Goal: Task Accomplishment & Management: Complete application form

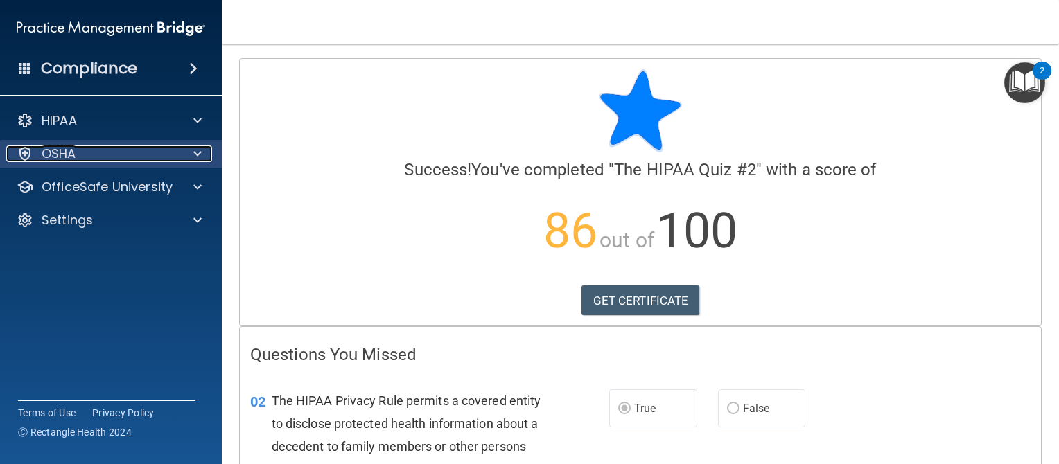
click at [98, 156] on div "OSHA" at bounding box center [92, 154] width 172 height 17
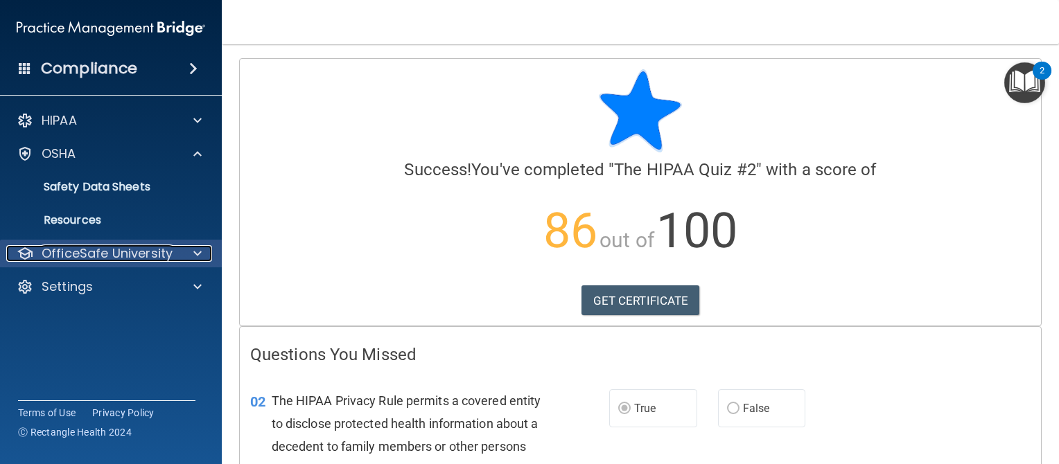
click at [91, 256] on p "OfficeSafe University" at bounding box center [107, 253] width 131 height 17
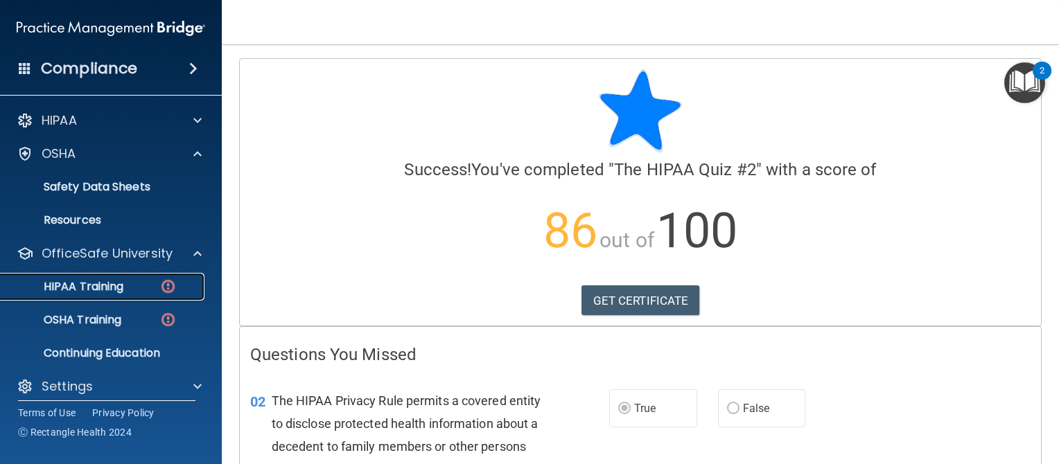
click at [97, 283] on p "HIPAA Training" at bounding box center [66, 287] width 114 height 14
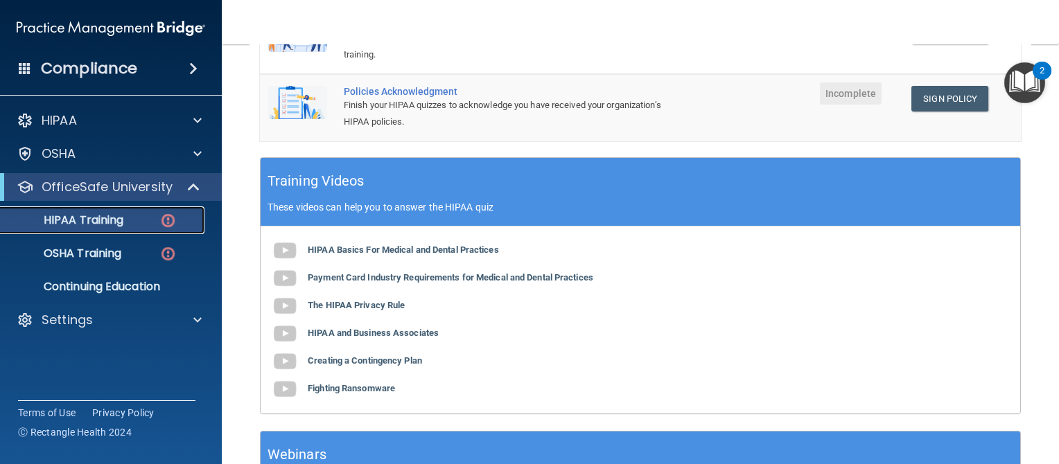
scroll to position [427, 0]
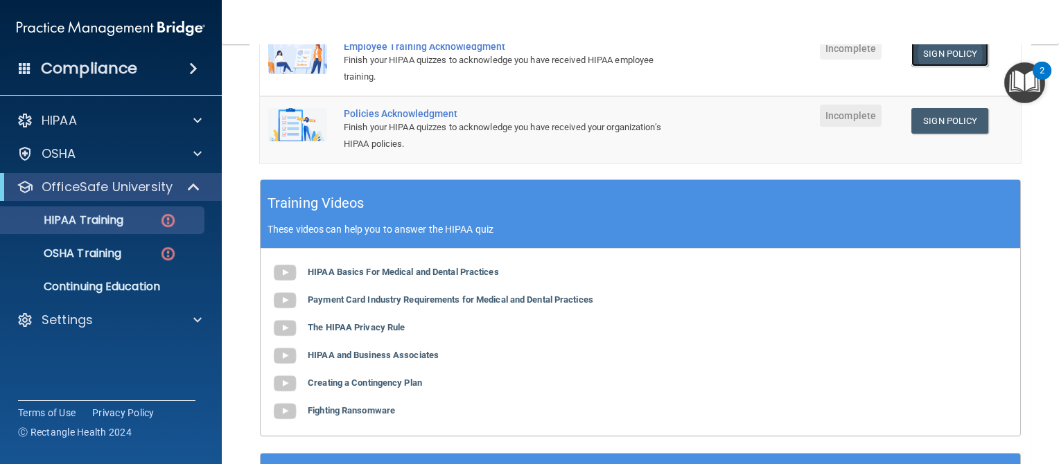
click at [923, 55] on link "Sign Policy" at bounding box center [949, 54] width 77 height 26
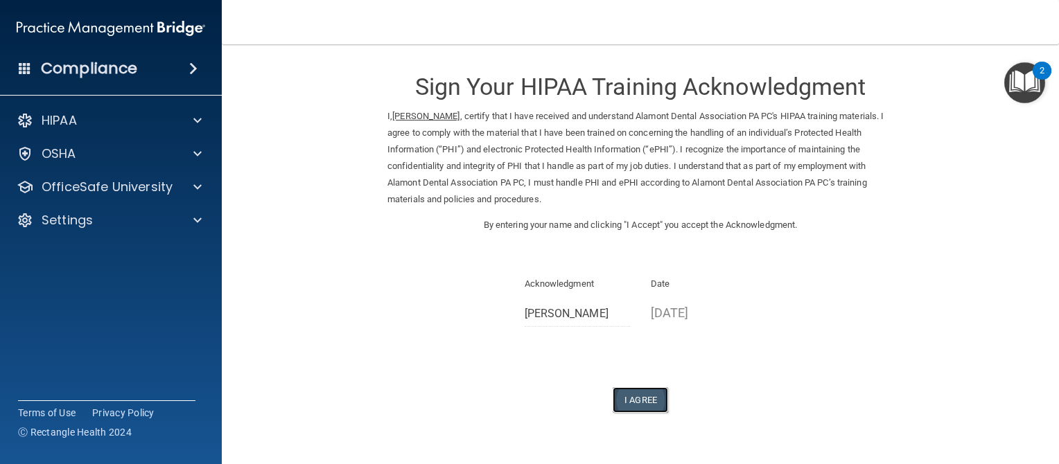
click at [638, 394] on button "I Agree" at bounding box center [640, 400] width 55 height 26
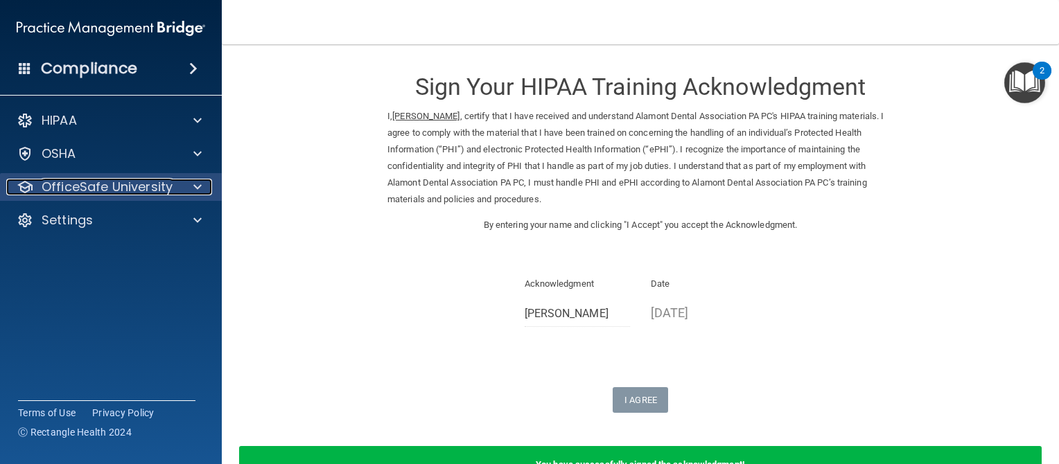
click at [142, 190] on p "OfficeSafe University" at bounding box center [107, 187] width 131 height 17
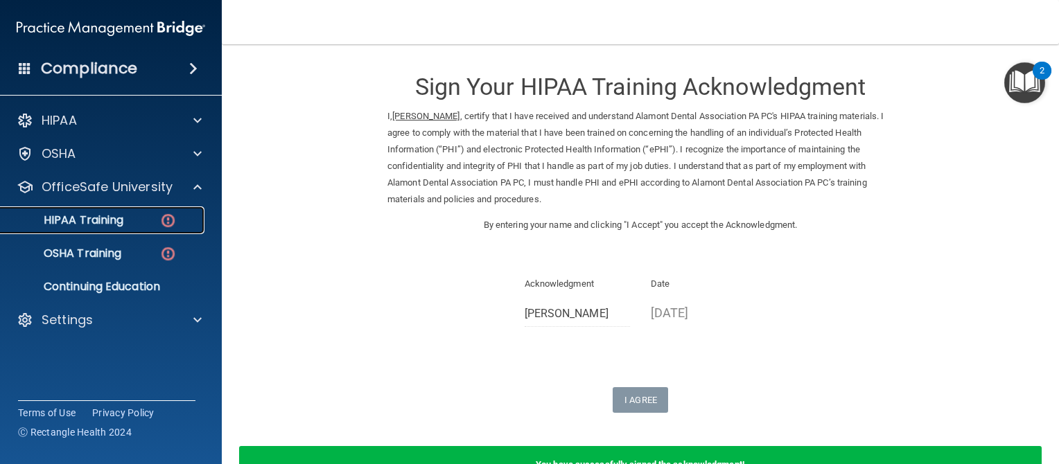
click at [158, 227] on div "HIPAA Training" at bounding box center [103, 220] width 189 height 14
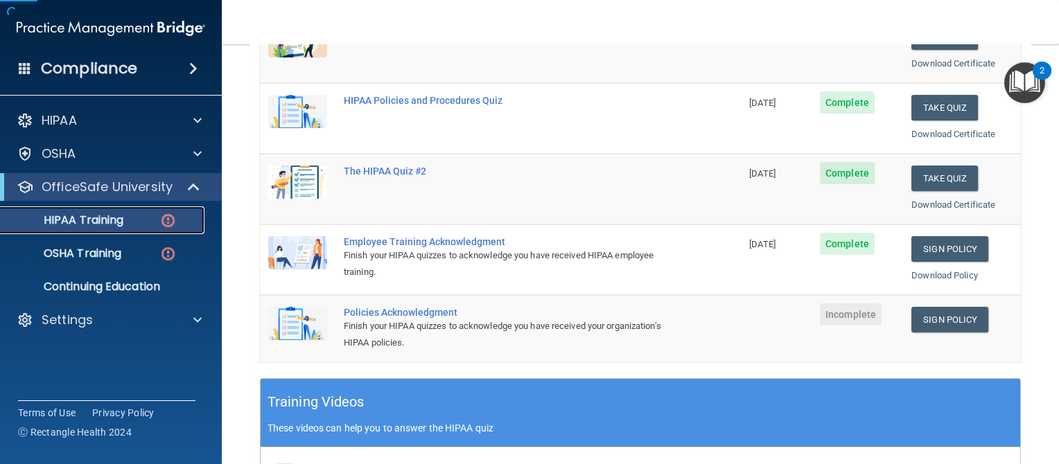
scroll to position [236, 0]
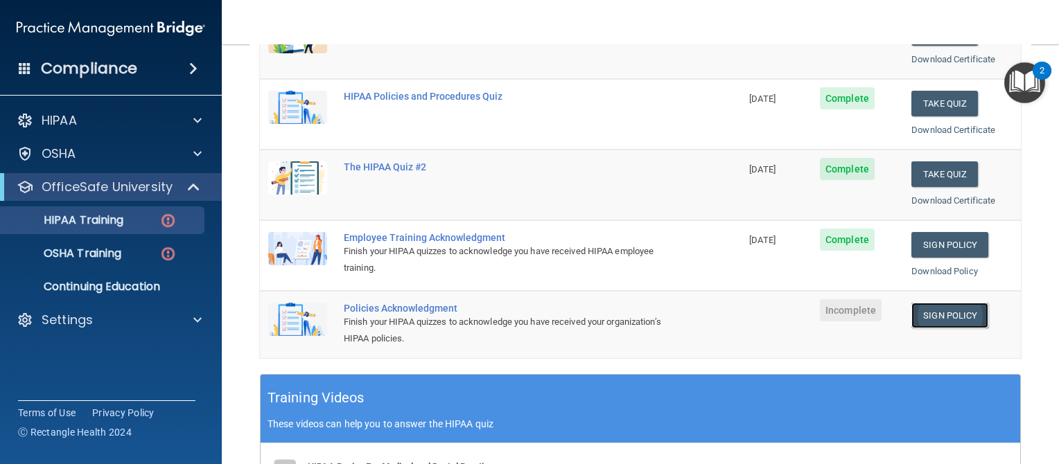
click at [950, 317] on link "Sign Policy" at bounding box center [949, 316] width 77 height 26
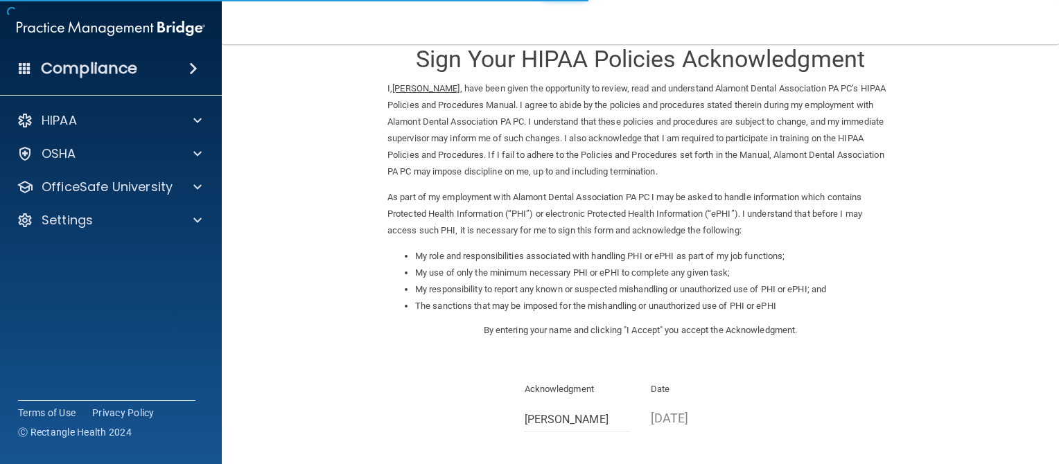
scroll to position [86, 0]
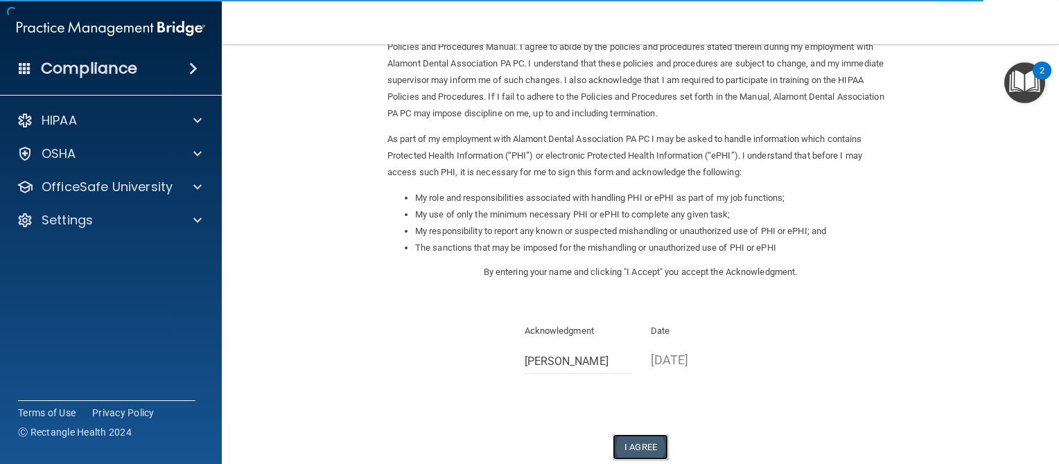
click at [640, 441] on button "I Agree" at bounding box center [640, 448] width 55 height 26
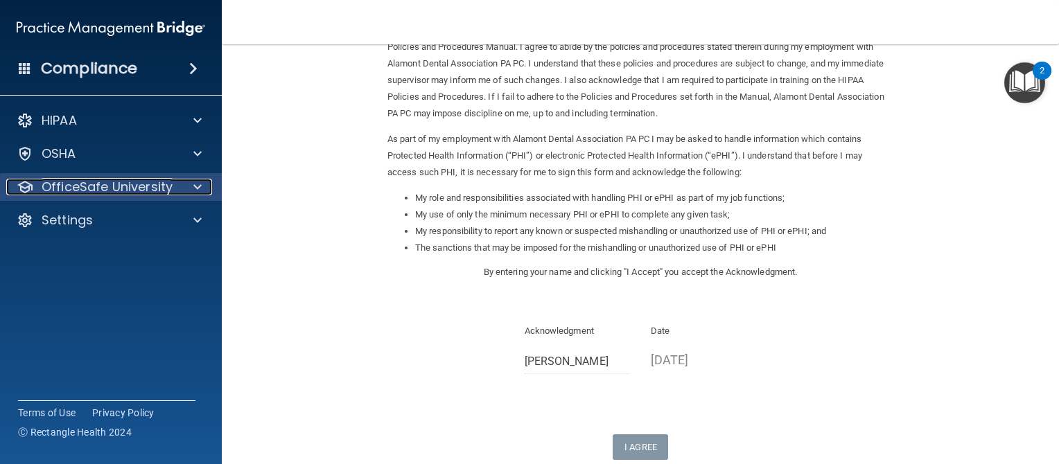
click at [172, 187] on div "OfficeSafe University" at bounding box center [92, 187] width 172 height 17
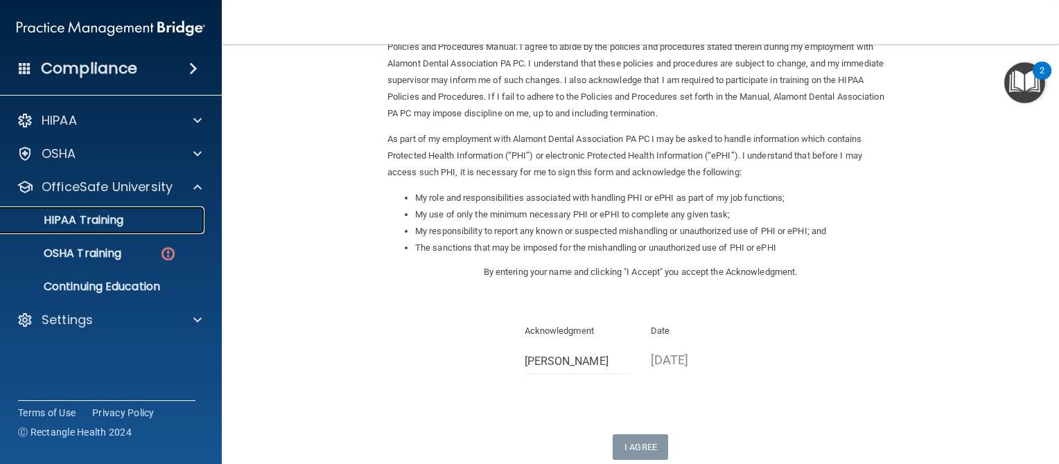
click at [163, 217] on div "HIPAA Training" at bounding box center [103, 220] width 189 height 14
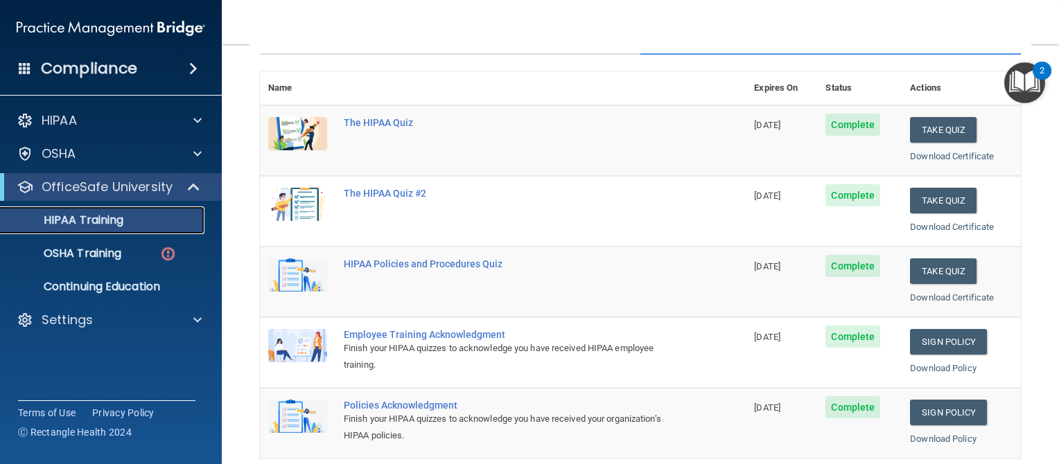
scroll to position [134, 0]
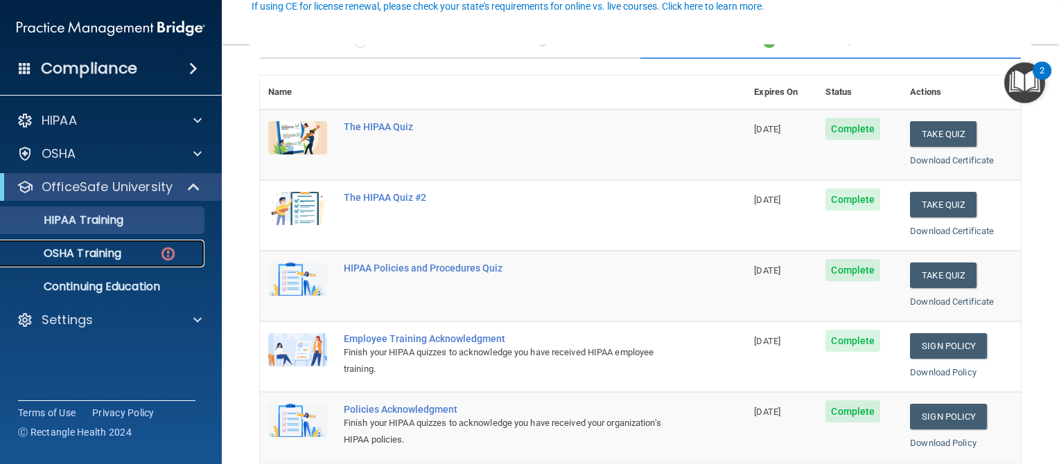
click at [89, 255] on p "OSHA Training" at bounding box center [65, 254] width 112 height 14
